Goal: Navigation & Orientation: Understand site structure

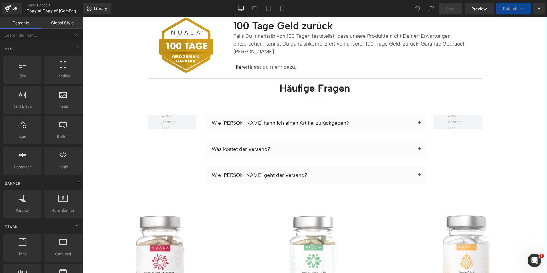
scroll to position [1691, 0]
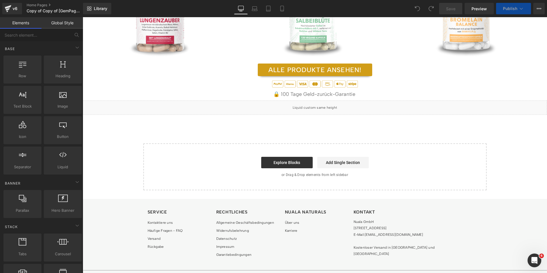
click at [239, 242] on li "Impressum" at bounding box center [246, 246] width 60 height 8
drag, startPoint x: 272, startPoint y: 246, endPoint x: 234, endPoint y: 240, distance: 39.4
click at [269, 246] on div "Service Kontaktiere uns Häufige Fragen - FAQ Versand Rückgabe Rechtliches Allge…" at bounding box center [315, 234] width 464 height 71
click at [223, 244] on span "Impressum" at bounding box center [225, 246] width 18 height 4
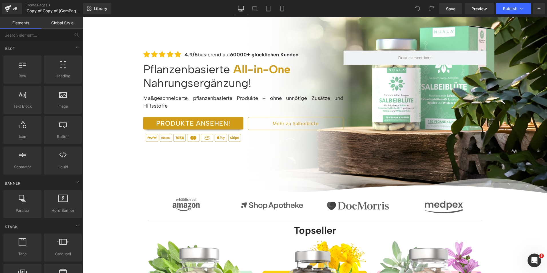
scroll to position [0, 0]
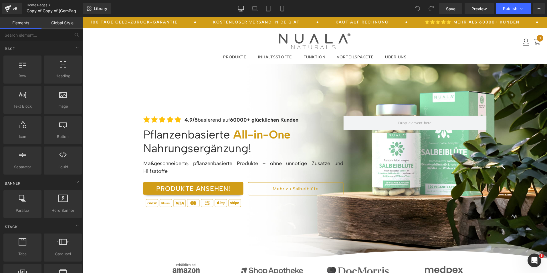
click at [39, 4] on link "Home Pages" at bounding box center [60, 5] width 66 height 5
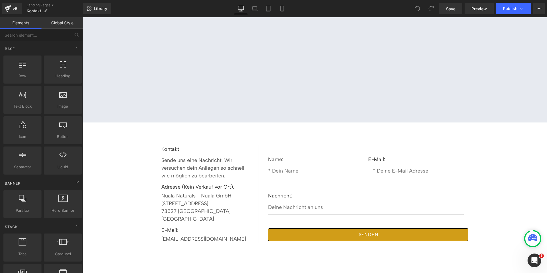
scroll to position [50, 0]
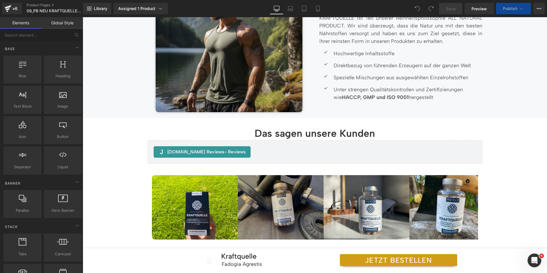
scroll to position [1403, 0]
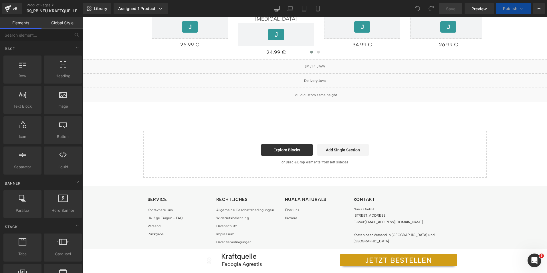
click at [285, 216] on span "Karriere" at bounding box center [291, 218] width 13 height 4
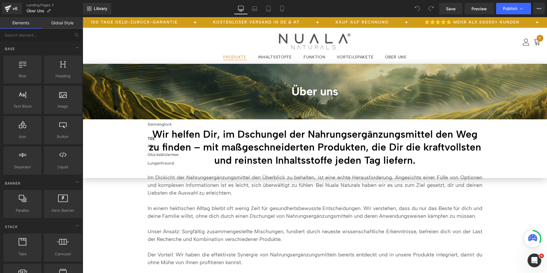
click at [240, 57] on span "PRODUKTE" at bounding box center [234, 57] width 23 height 5
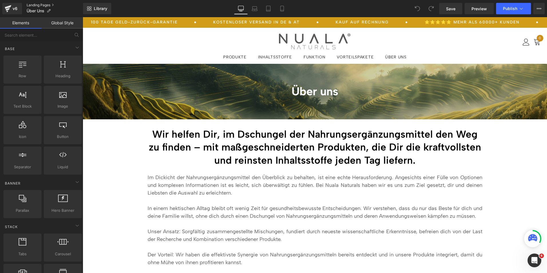
click at [28, 5] on link "Landing Pages" at bounding box center [55, 5] width 56 height 5
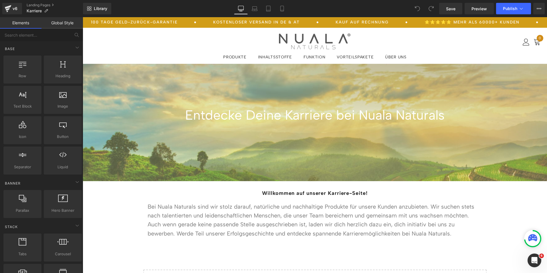
scroll to position [146, 0]
